Goal: Task Accomplishment & Management: Use online tool/utility

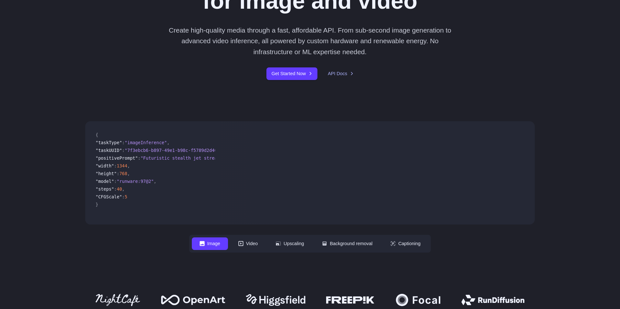
scroll to position [137, 0]
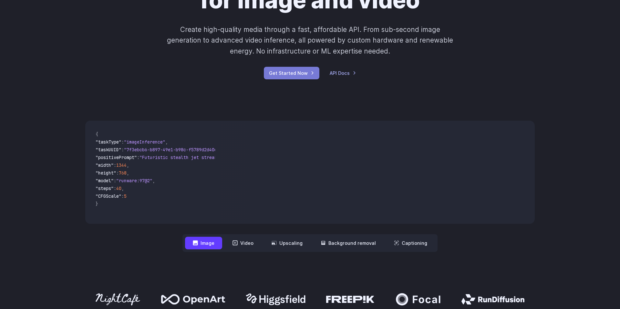
click at [290, 76] on link "Get Started Now" at bounding box center [292, 73] width 56 height 13
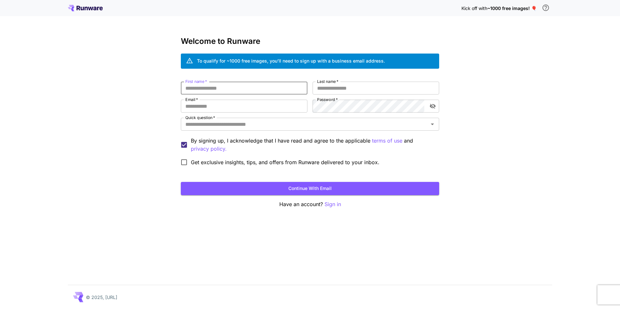
click at [212, 86] on input "First name   *" at bounding box center [244, 88] width 127 height 13
type input "*****"
type input "*******"
type input "**********"
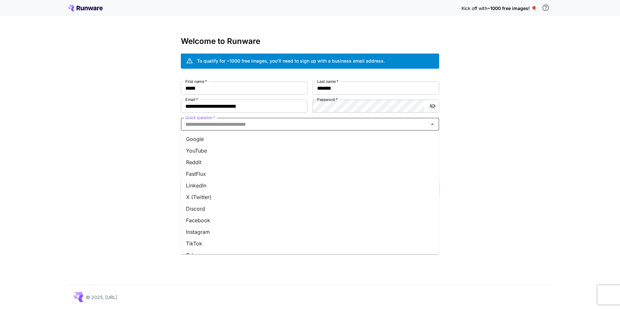
click at [303, 128] on input "Quick question   *" at bounding box center [305, 124] width 244 height 9
click at [289, 141] on li "Google" at bounding box center [310, 139] width 258 height 12
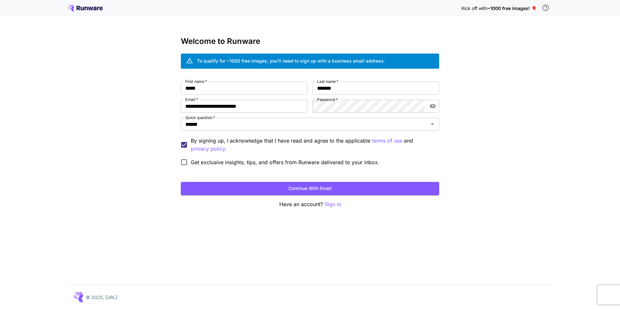
click at [210, 161] on span "Get exclusive insights, tips, and offers from Runware delivered to your inbox." at bounding box center [285, 162] width 188 height 8
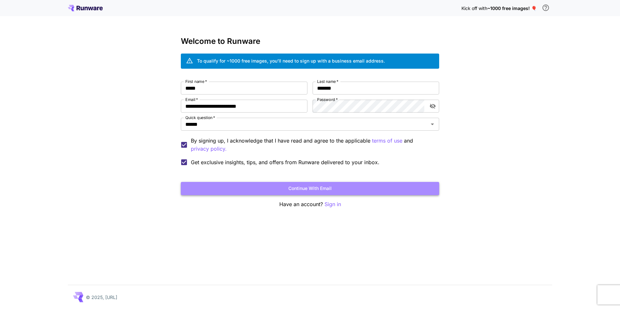
click at [257, 186] on button "Continue with email" at bounding box center [310, 188] width 258 height 13
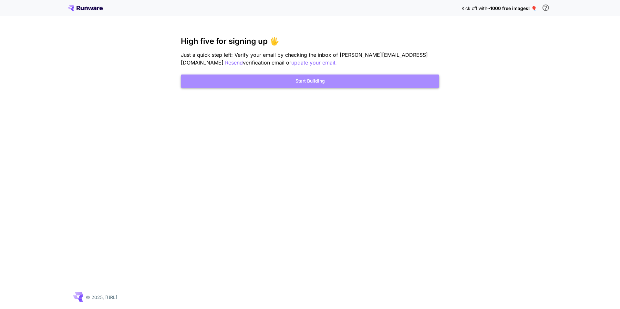
click at [337, 79] on button "Start Building" at bounding box center [310, 81] width 258 height 13
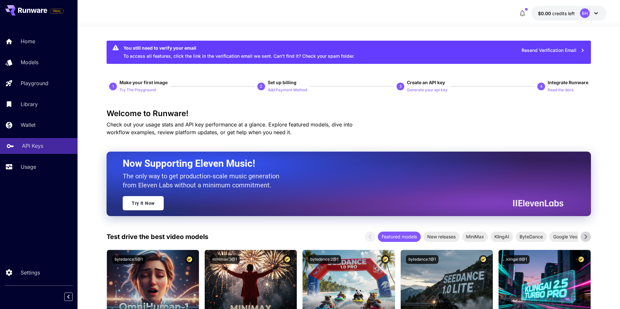
click at [36, 144] on p "API Keys" at bounding box center [32, 146] width 21 height 8
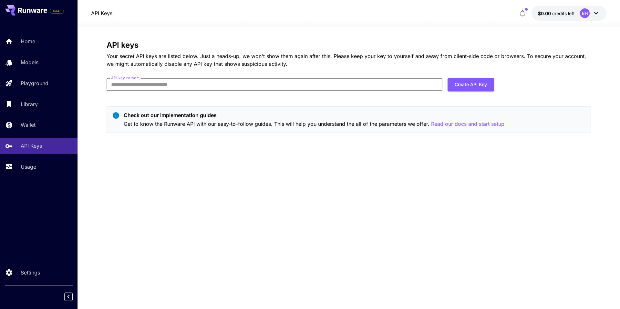
click at [225, 78] on input "API key name   *" at bounding box center [274, 84] width 336 height 13
type input "*********"
click at [463, 85] on button "Create API Key" at bounding box center [470, 84] width 46 height 13
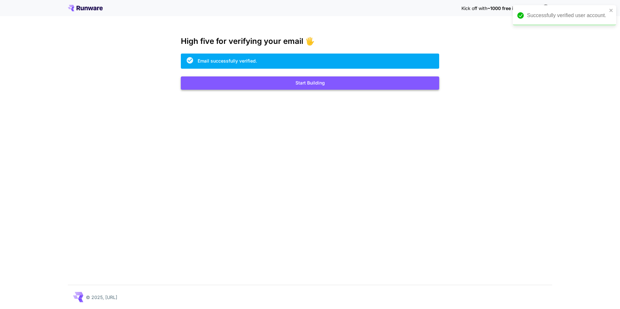
click at [209, 82] on button "Start Building" at bounding box center [310, 82] width 258 height 13
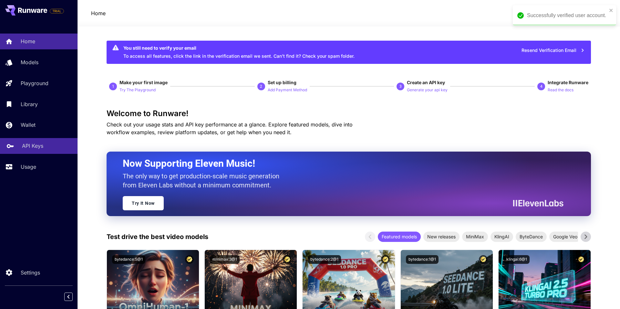
click at [33, 143] on p "API Keys" at bounding box center [32, 146] width 21 height 8
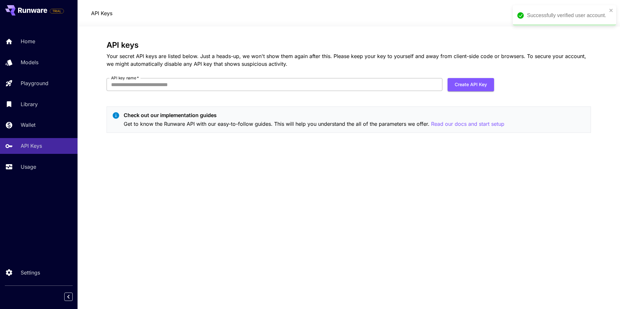
click at [144, 84] on input "API key name   *" at bounding box center [274, 84] width 336 height 13
type input "*********"
click at [457, 86] on button "Create API Key" at bounding box center [470, 84] width 46 height 13
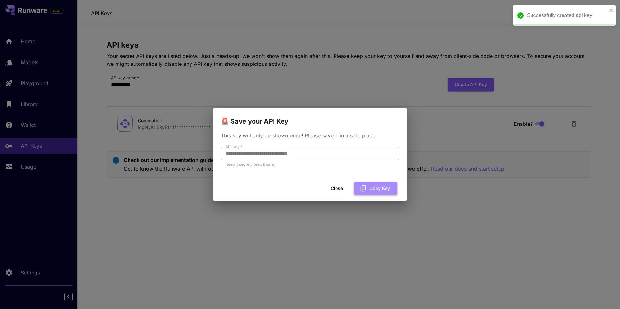
click at [371, 187] on button "Copy Key" at bounding box center [375, 188] width 43 height 13
click at [345, 188] on button "Close" at bounding box center [341, 188] width 29 height 13
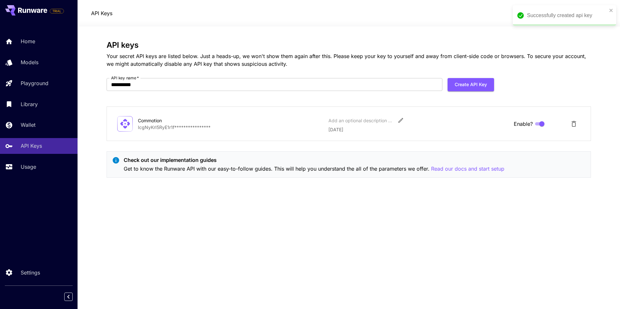
click at [608, 9] on div "Successfully created api key" at bounding box center [563, 15] width 103 height 21
click at [609, 9] on icon "close" at bounding box center [611, 10] width 5 height 5
click at [35, 126] on p "Wallet" at bounding box center [29, 125] width 15 height 8
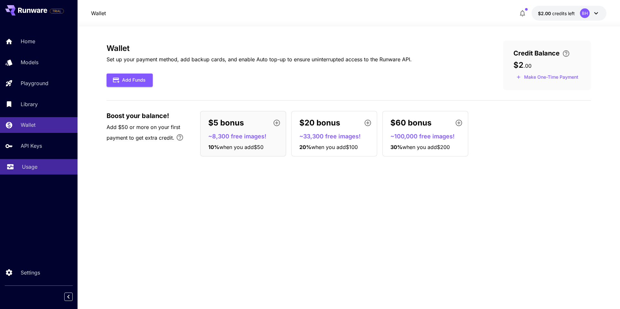
click at [23, 170] on p "Usage" at bounding box center [29, 167] width 15 height 8
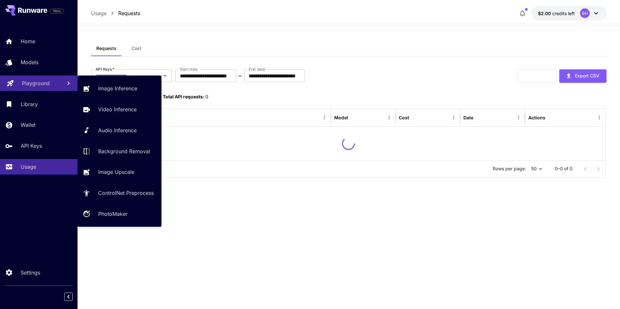
click at [37, 87] on link "Playground" at bounding box center [38, 84] width 77 height 16
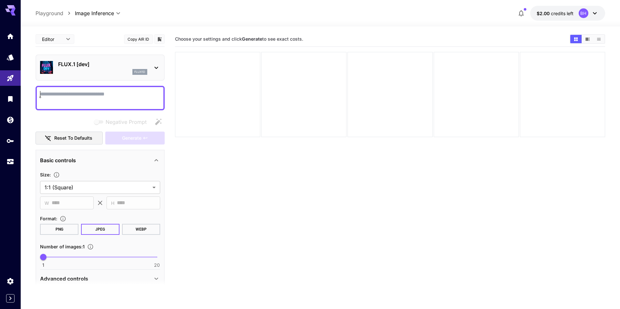
click at [113, 69] on div "flux1d" at bounding box center [102, 72] width 89 height 6
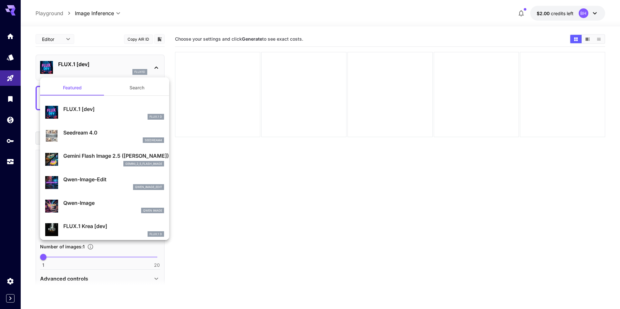
click at [33, 49] on div at bounding box center [310, 154] width 620 height 309
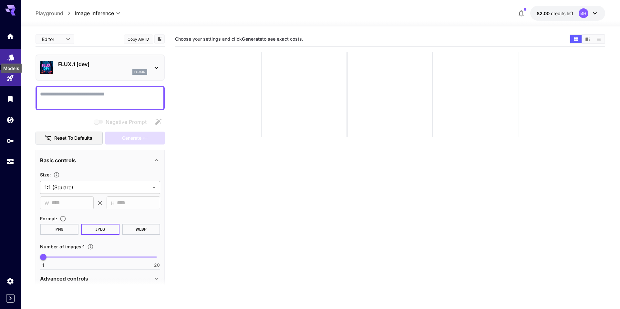
click at [8, 57] on icon "Models" at bounding box center [11, 55] width 8 height 8
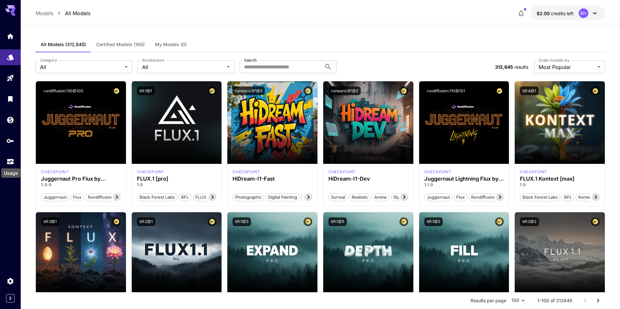
click at [10, 164] on div "Usage" at bounding box center [11, 171] width 20 height 15
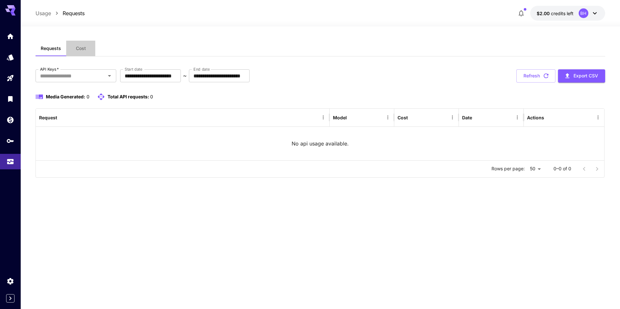
click at [79, 47] on span "Cost" at bounding box center [81, 49] width 10 height 6
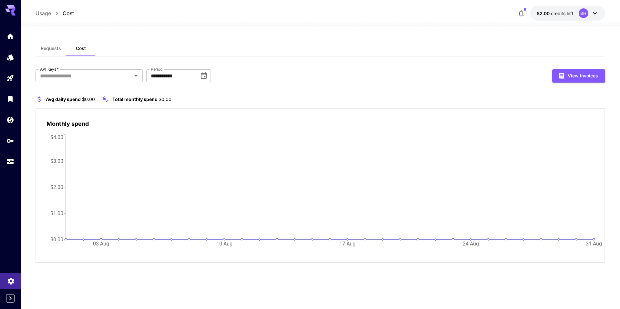
click at [9, 281] on icon "Settings" at bounding box center [11, 279] width 6 height 6
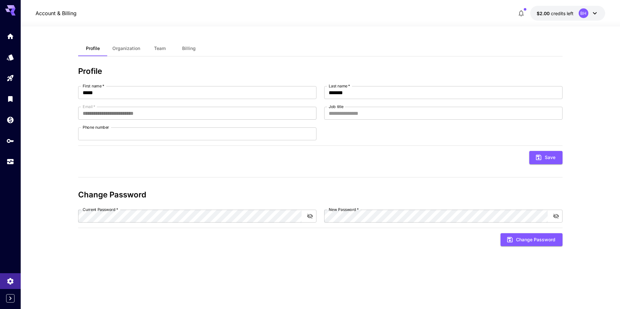
click at [187, 48] on span "Billing" at bounding box center [189, 49] width 14 height 6
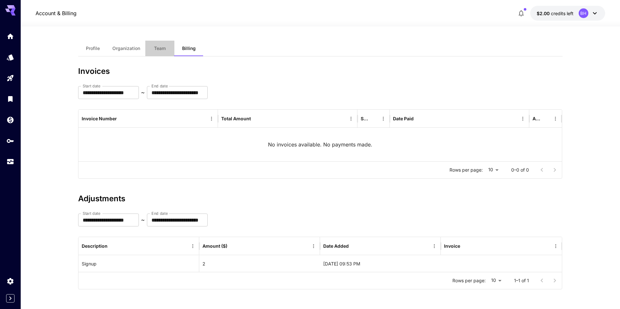
click at [163, 46] on span "Team" at bounding box center [160, 49] width 12 height 6
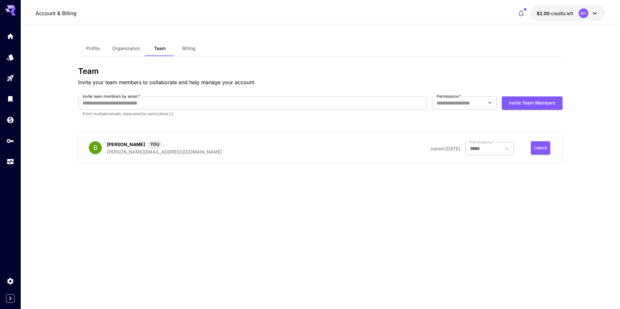
click at [128, 50] on span "Organization" at bounding box center [126, 49] width 28 height 6
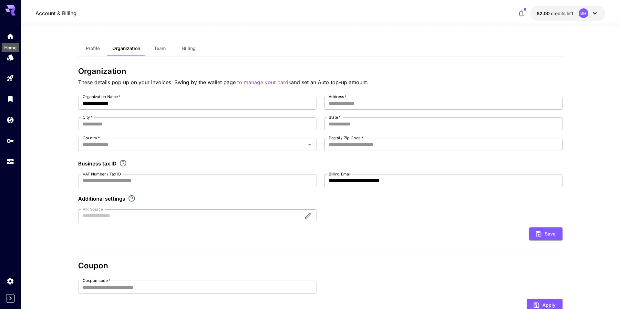
click at [11, 39] on div "Home" at bounding box center [10, 45] width 19 height 15
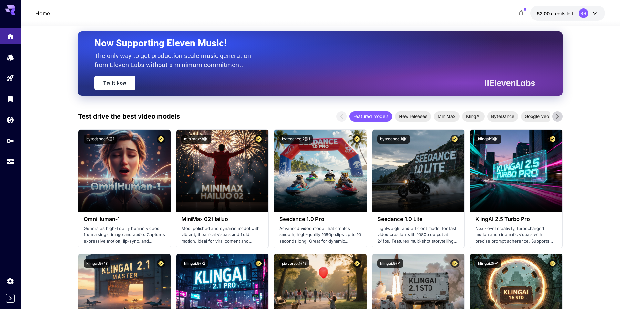
scroll to position [122, 0]
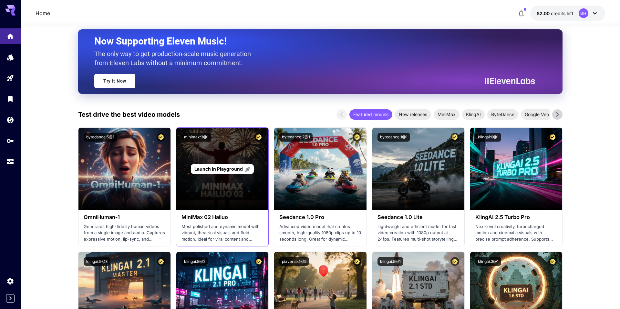
click at [232, 167] on span "Launch in Playground" at bounding box center [218, 168] width 48 height 5
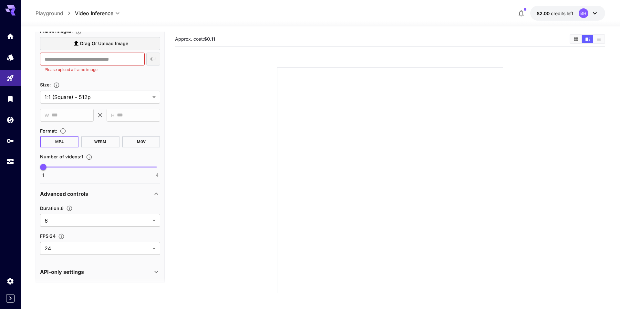
scroll to position [192, 0]
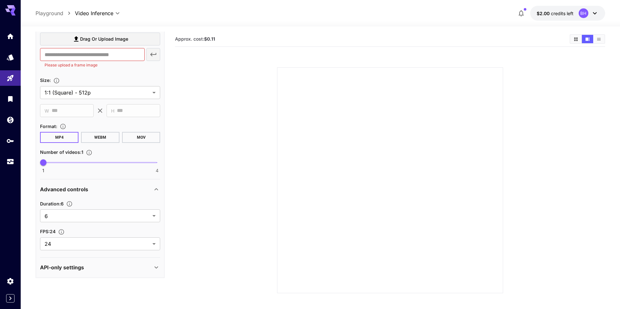
click at [113, 268] on div "API-only settings" at bounding box center [96, 268] width 112 height 8
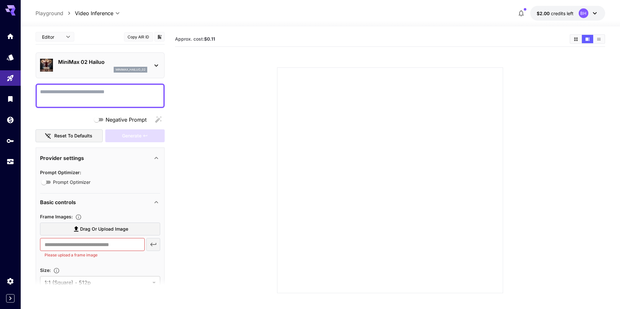
scroll to position [0, 0]
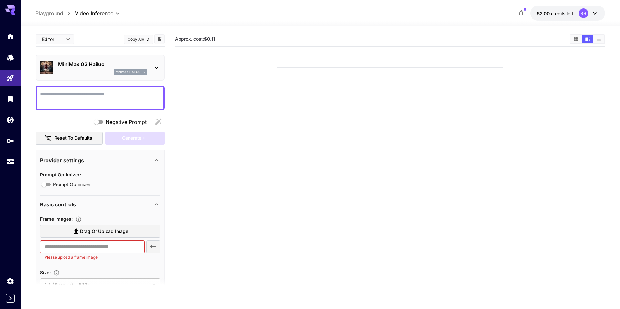
click at [115, 98] on textarea "Negative Prompt" at bounding box center [100, 97] width 120 height 15
click at [573, 39] on icon "Show media in grid view" at bounding box center [575, 39] width 5 height 5
click at [89, 63] on p "MiniMax 02 Hailuo" at bounding box center [102, 64] width 89 height 8
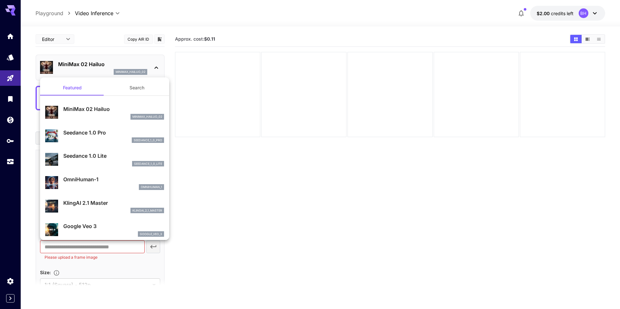
click at [57, 38] on div at bounding box center [310, 154] width 620 height 309
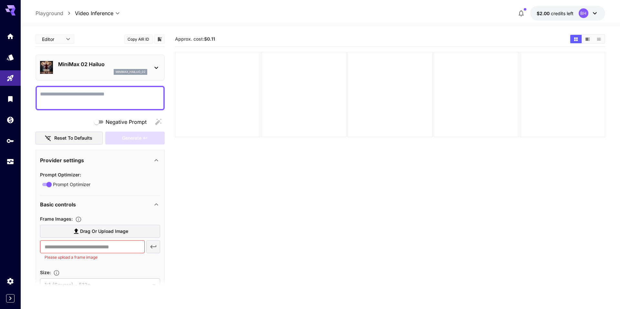
click at [56, 38] on div "Featured Search MiniMax 02 Hailuo minimax_hailuo_02 Seedance 1.0 Pro seedance_1…" at bounding box center [64, 97] width 129 height 194
click at [56, 38] on body "**********" at bounding box center [310, 180] width 620 height 360
click at [79, 39] on div at bounding box center [310, 154] width 620 height 309
click at [8, 57] on icon "Models" at bounding box center [11, 55] width 8 height 8
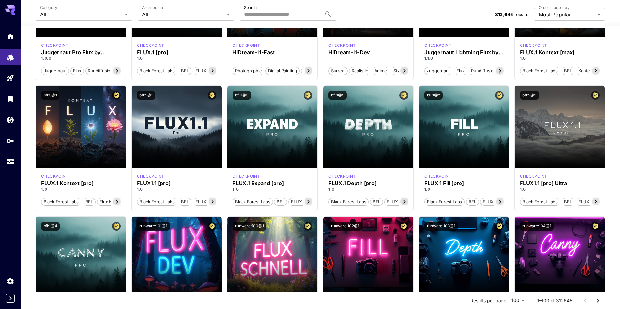
scroll to position [127, 0]
